Goal: Transaction & Acquisition: Subscribe to service/newsletter

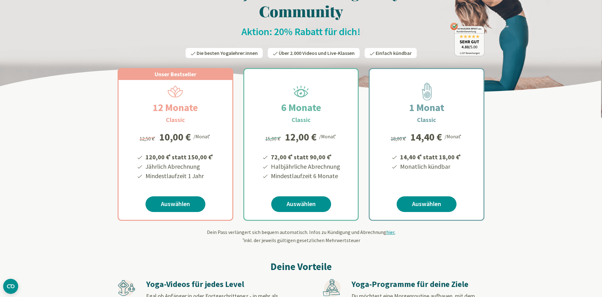
scroll to position [64, 0]
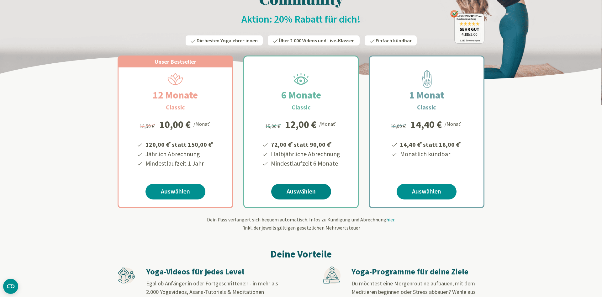
click at [317, 194] on link "Auswählen" at bounding box center [301, 192] width 60 height 16
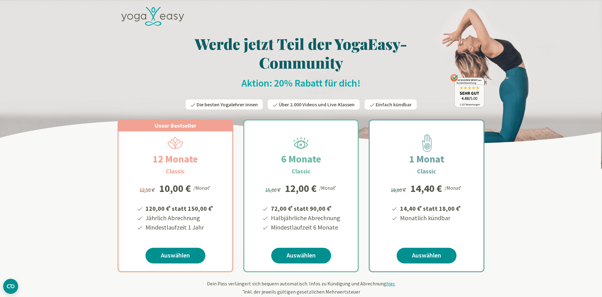
click at [162, 15] on icon at bounding box center [152, 16] width 63 height 19
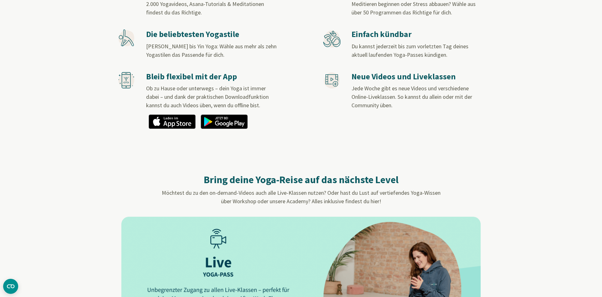
scroll to position [544, 0]
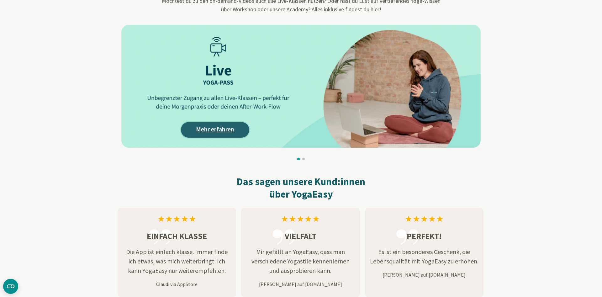
click at [201, 129] on link "Mehr erfahren" at bounding box center [215, 130] width 68 height 16
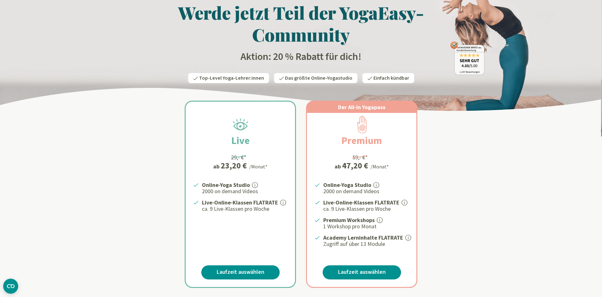
scroll to position [64, 0]
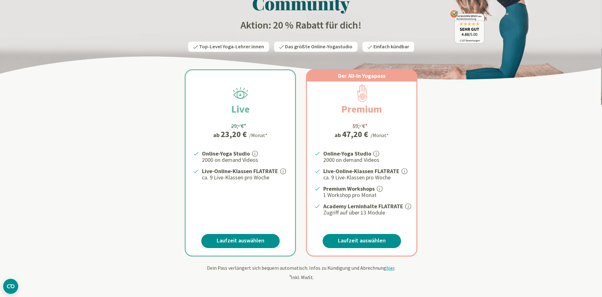
click at [267, 235] on link "Laufzeit auswählen" at bounding box center [240, 241] width 78 height 14
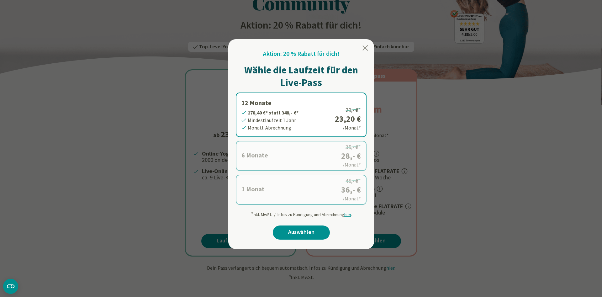
click at [451, 199] on div at bounding box center [301, 148] width 602 height 297
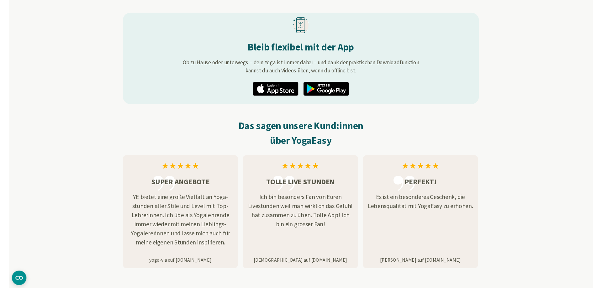
scroll to position [768, 0]
